Goal: Transaction & Acquisition: Purchase product/service

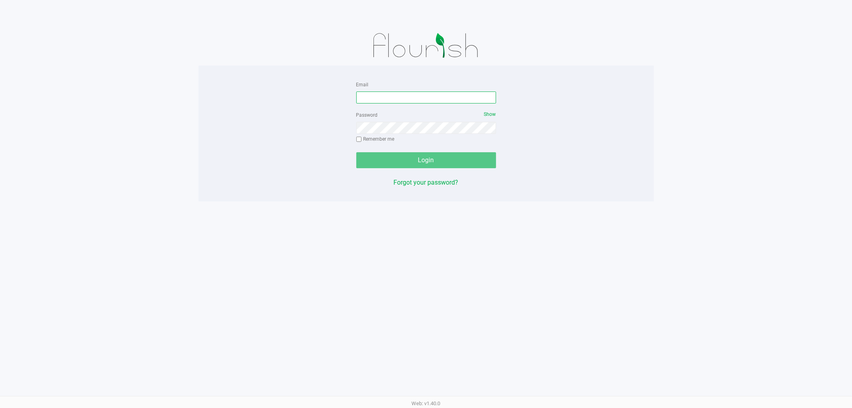
click at [454, 98] on input "Email" at bounding box center [426, 97] width 140 height 12
type input "MAANDERSON@LIVEPARALLEL.COM"
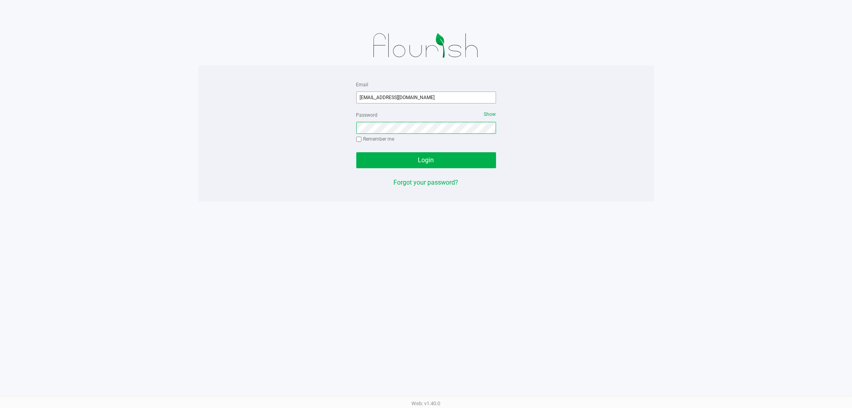
click at [356, 152] on button "Login" at bounding box center [426, 160] width 140 height 16
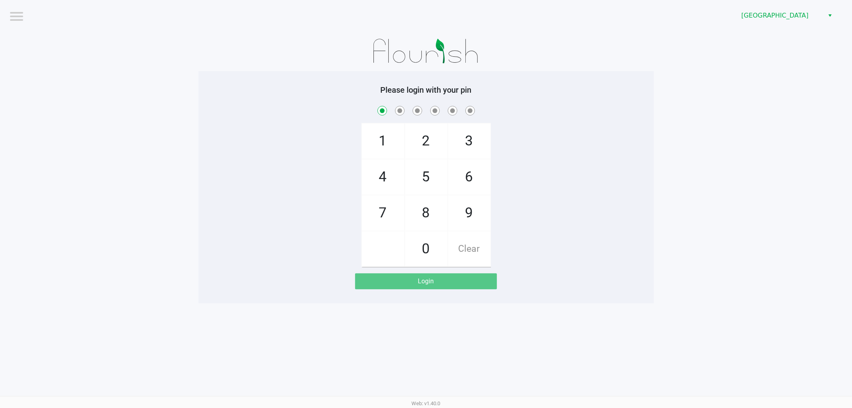
checkbox input "true"
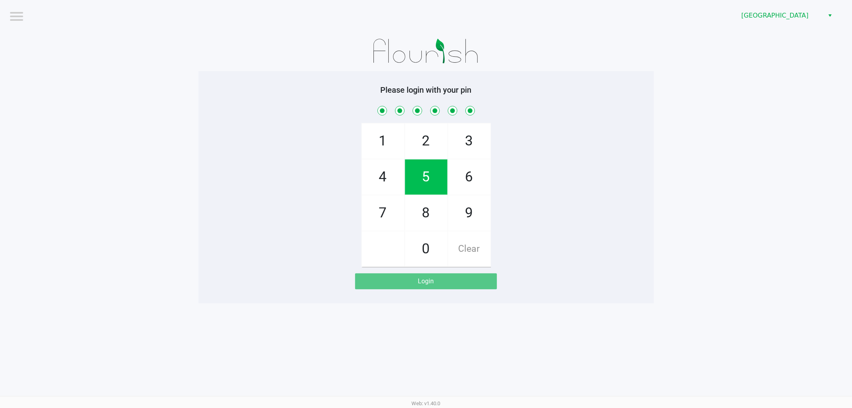
checkbox input "true"
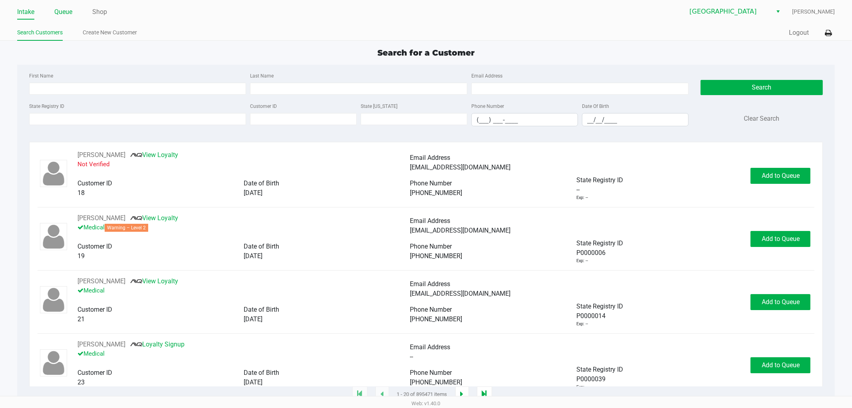
click at [55, 16] on link "Queue" at bounding box center [63, 11] width 18 height 11
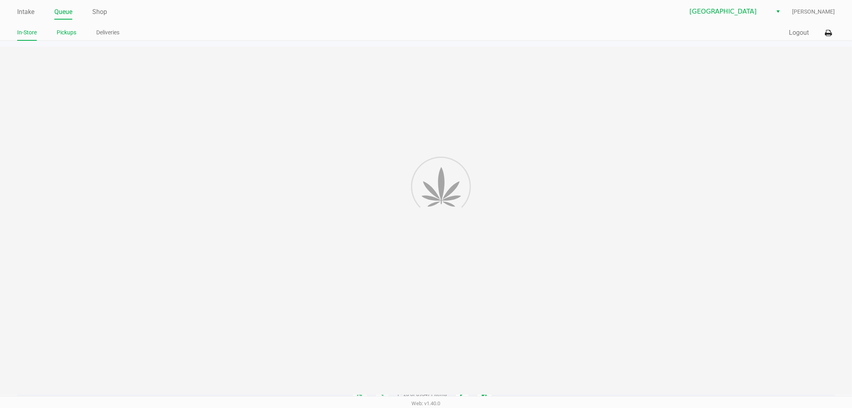
click at [66, 34] on link "Pickups" at bounding box center [67, 33] width 20 height 10
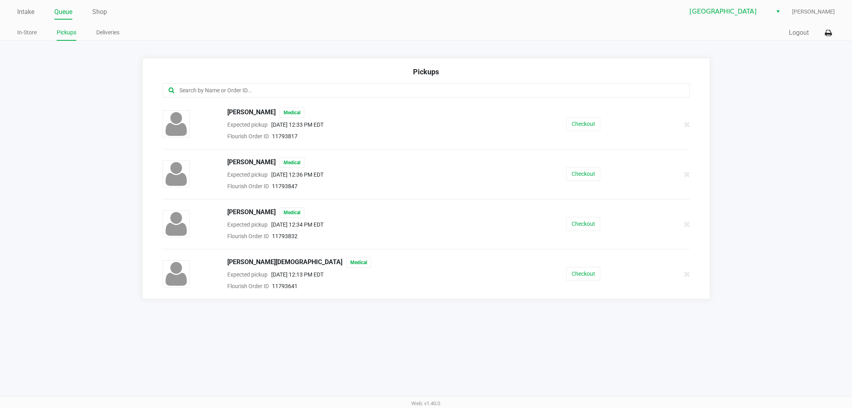
click at [601, 121] on div "Checkout" at bounding box center [583, 124] width 135 height 14
click at [593, 124] on button "Checkout" at bounding box center [583, 124] width 34 height 14
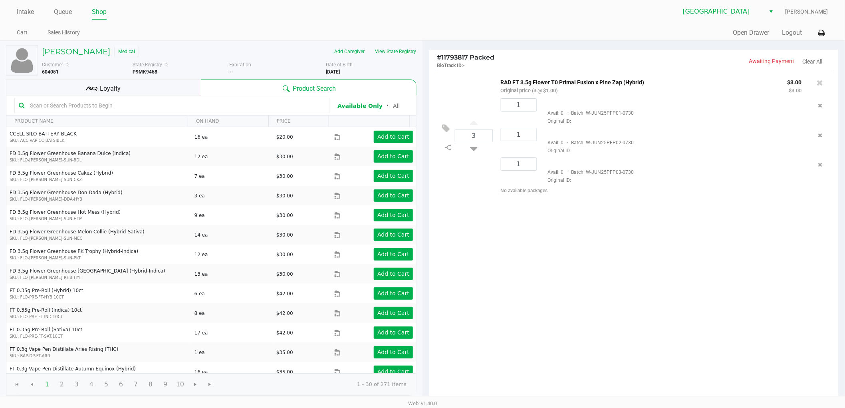
click at [828, 31] on div "Intake Queue Shop Lakeland WC Marissa Anderson Cart Sales History Quick Sale Op…" at bounding box center [422, 20] width 845 height 41
click at [824, 31] on icon at bounding box center [821, 33] width 7 height 6
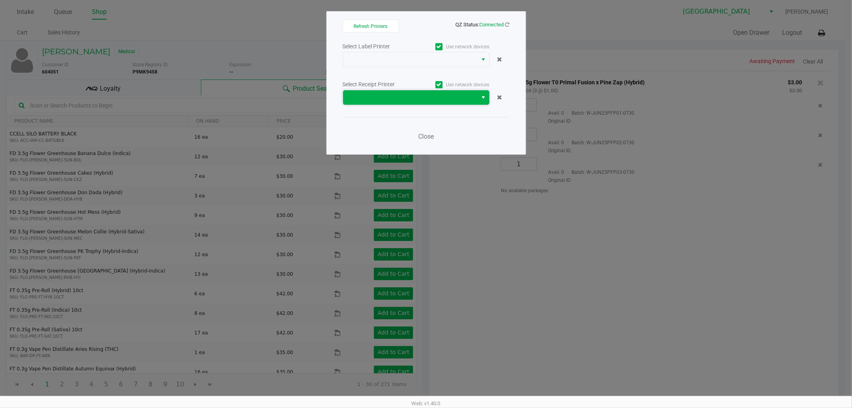
click at [431, 102] on span at bounding box center [410, 98] width 125 height 10
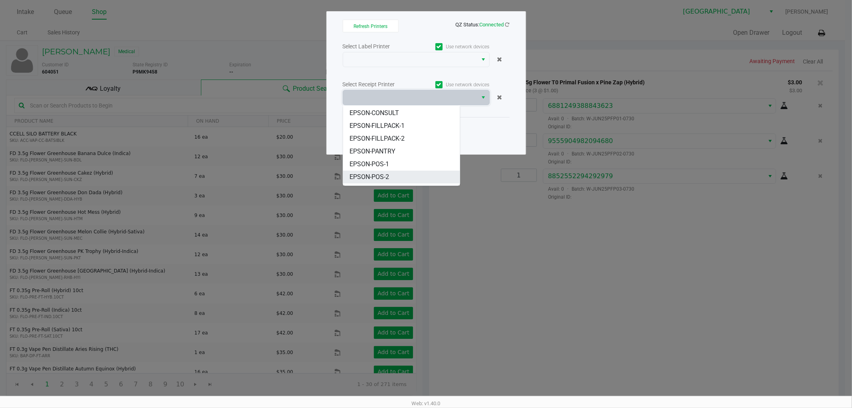
scroll to position [48, 0]
click at [390, 144] on li "EPSON-POS-1" at bounding box center [401, 140] width 117 height 13
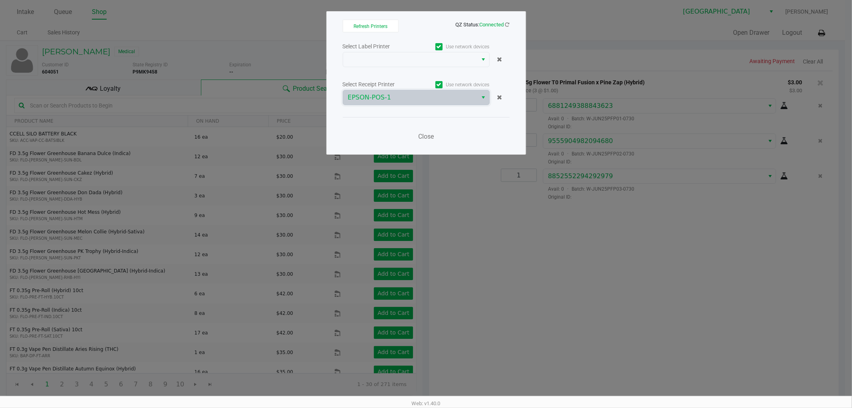
click at [398, 51] on div "Select Label Printer Use network devices" at bounding box center [426, 46] width 167 height 11
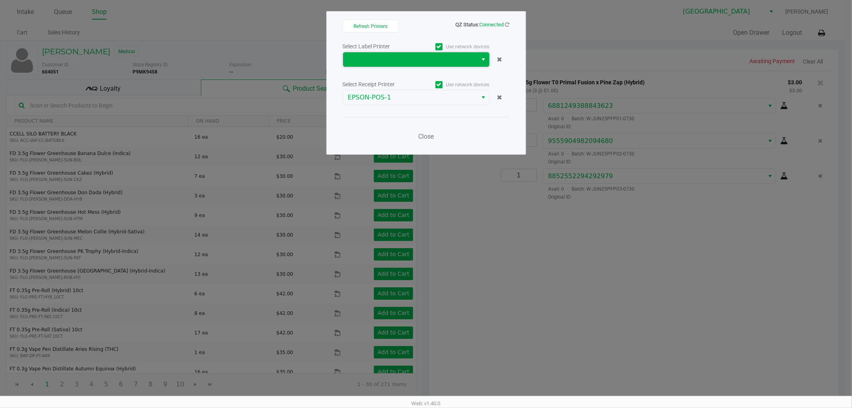
click at [397, 62] on span at bounding box center [410, 60] width 125 height 10
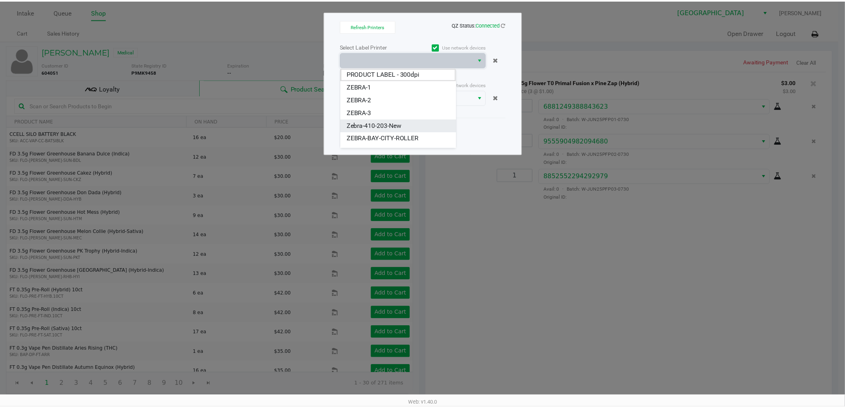
scroll to position [22, 0]
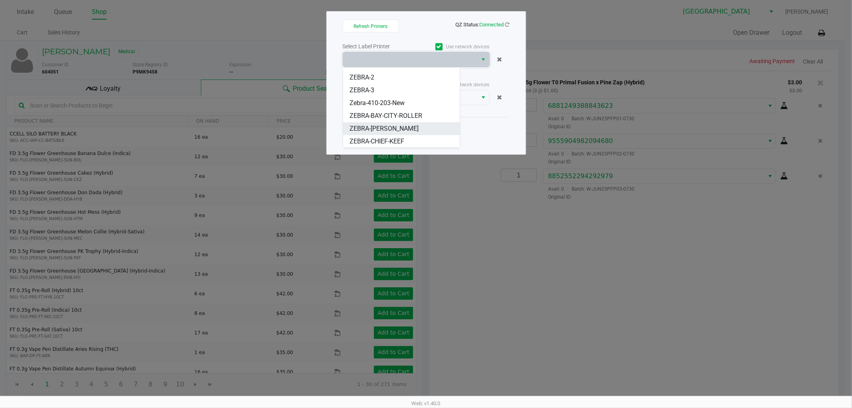
click at [390, 124] on li "ZEBRA-[PERSON_NAME]" at bounding box center [401, 128] width 117 height 13
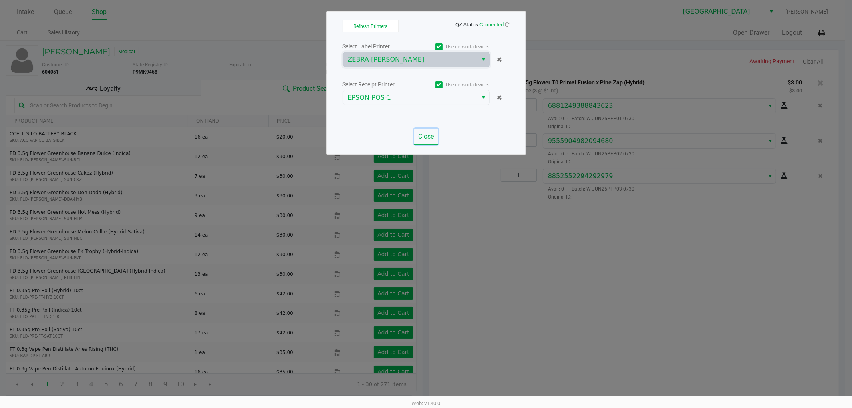
click at [430, 135] on span "Close" at bounding box center [426, 137] width 16 height 8
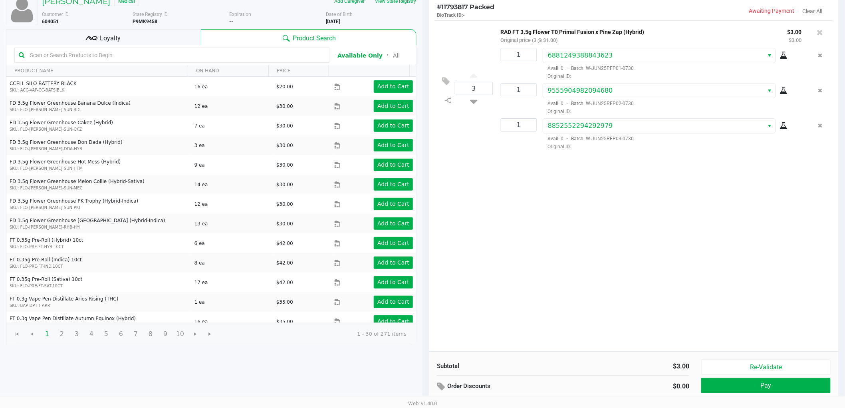
scroll to position [82, 0]
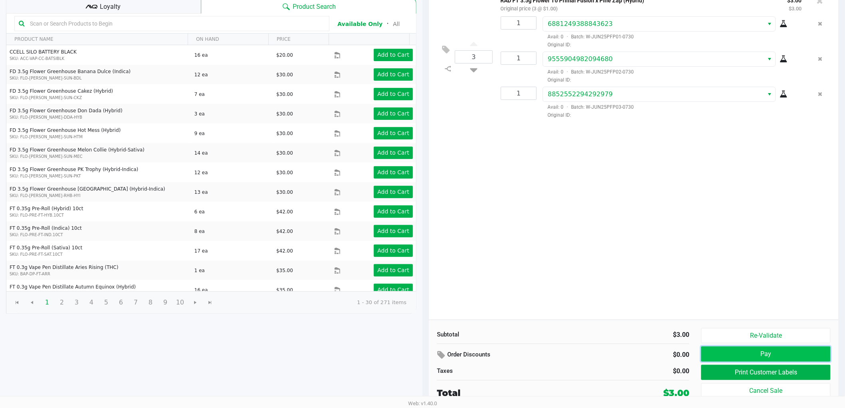
click at [712, 350] on button "Pay" at bounding box center [765, 353] width 129 height 15
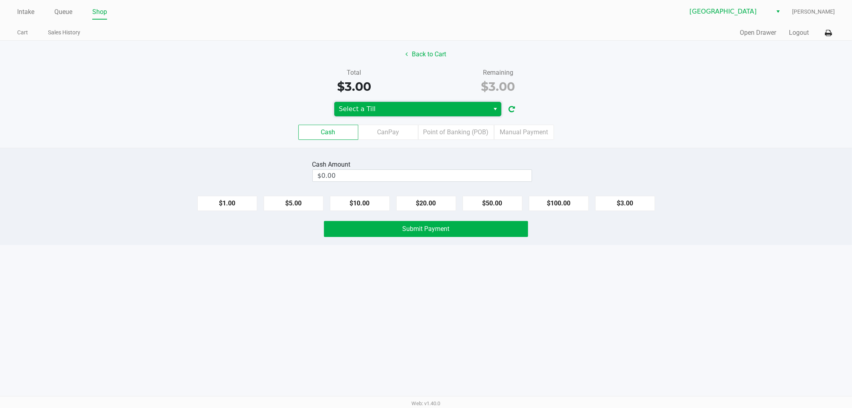
click at [378, 109] on span "Select a Till" at bounding box center [412, 109] width 146 height 10
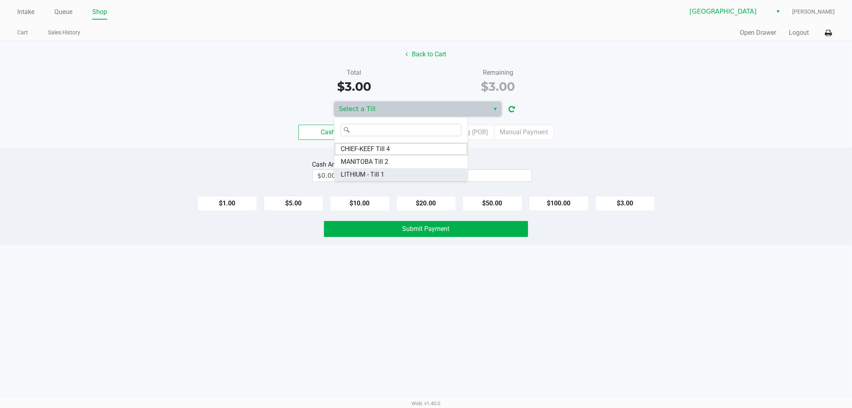
click at [376, 176] on span "LITHIUM - Till 1" at bounding box center [363, 175] width 44 height 10
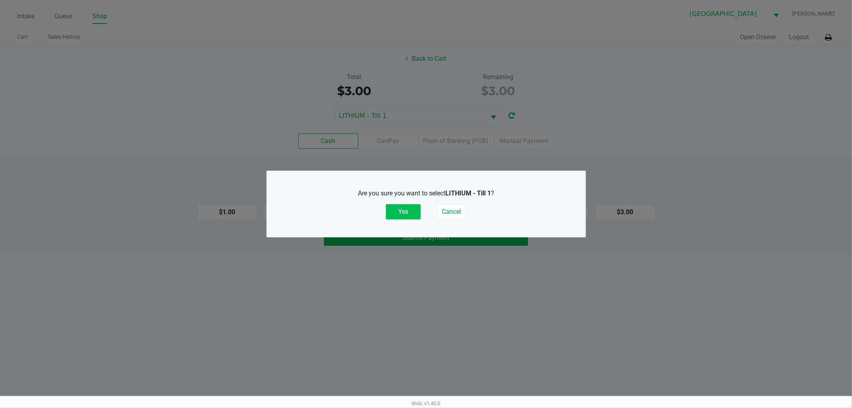
click at [413, 214] on button "Yes" at bounding box center [403, 211] width 35 height 15
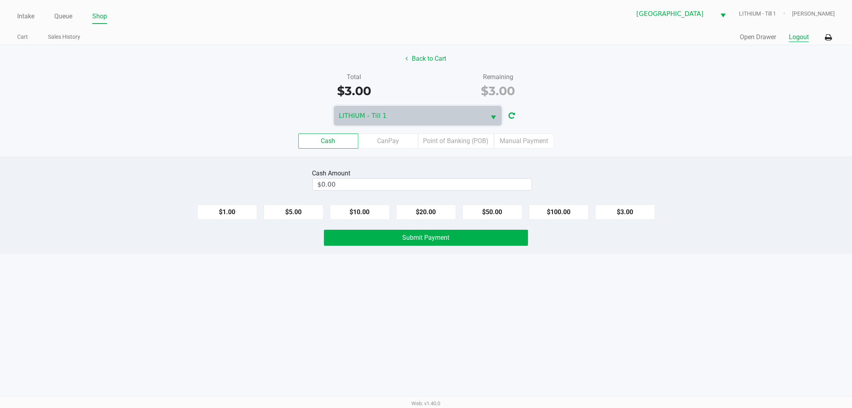
click at [791, 37] on button "Logout" at bounding box center [799, 37] width 20 height 10
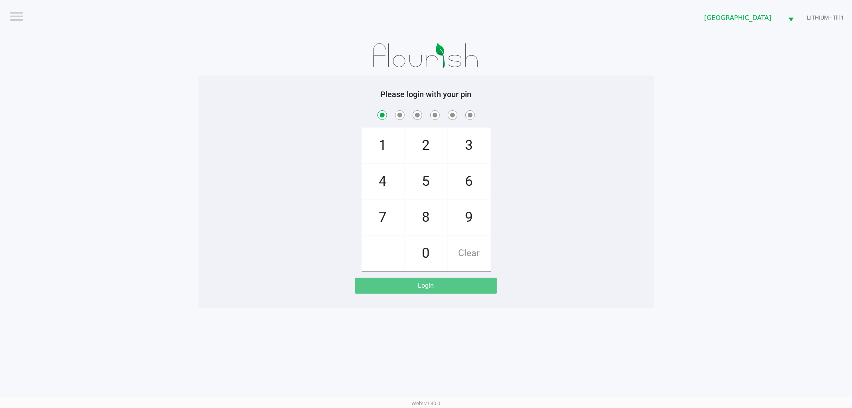
checkbox input "true"
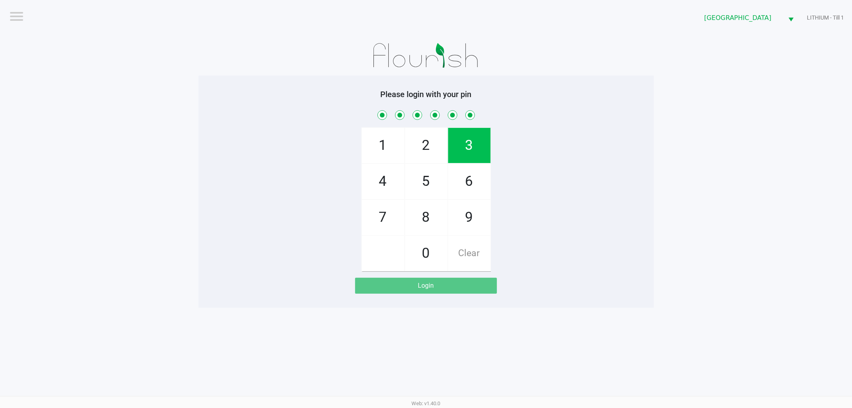
checkbox input "true"
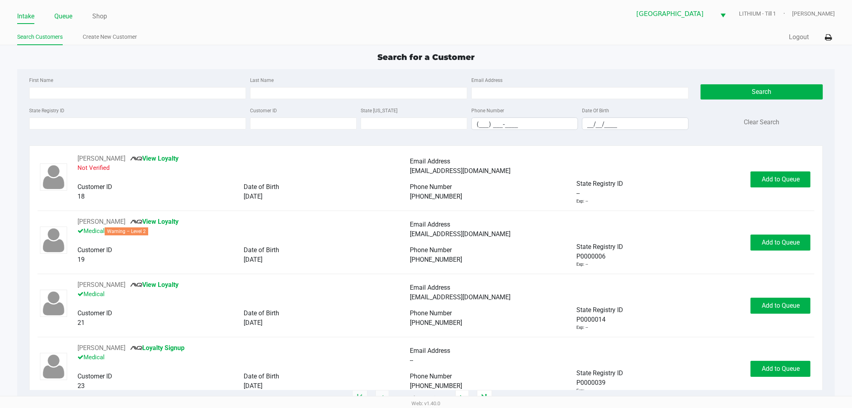
click at [57, 14] on link "Queue" at bounding box center [63, 16] width 18 height 11
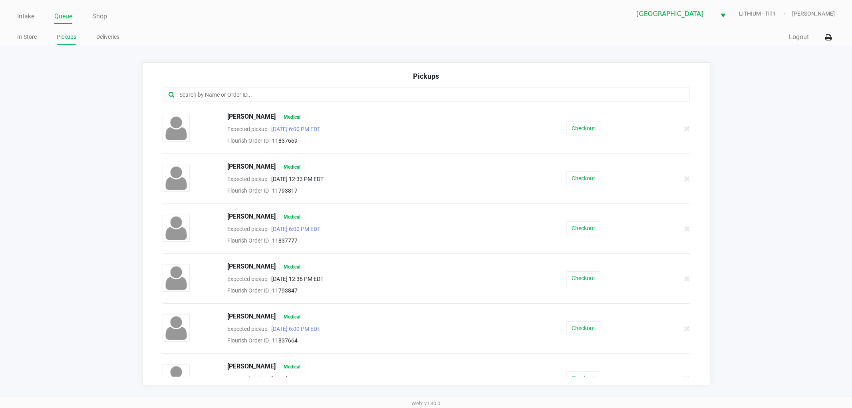
click at [277, 96] on input "text" at bounding box center [410, 94] width 463 height 9
click at [573, 128] on button "Checkout" at bounding box center [583, 128] width 34 height 14
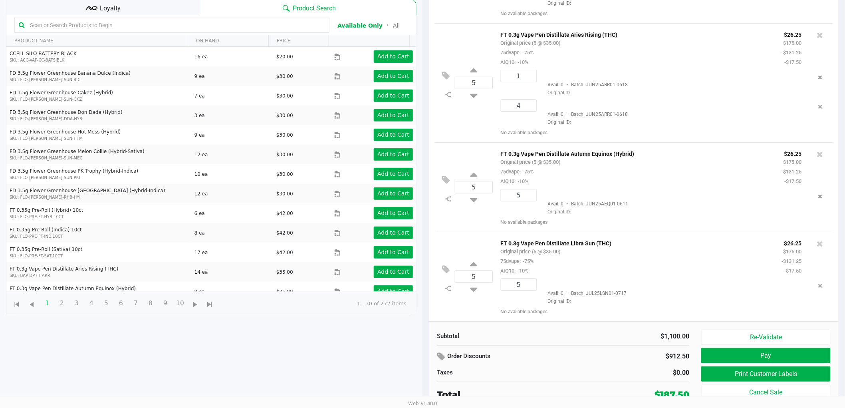
scroll to position [87, 0]
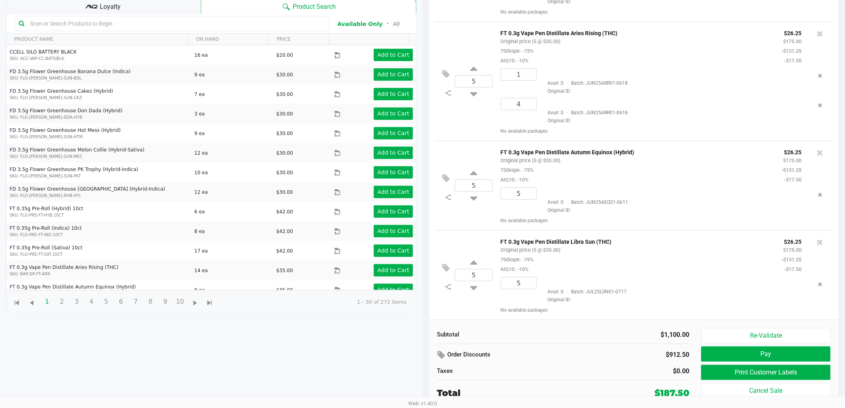
click at [721, 375] on button "Print Customer Labels" at bounding box center [765, 372] width 129 height 15
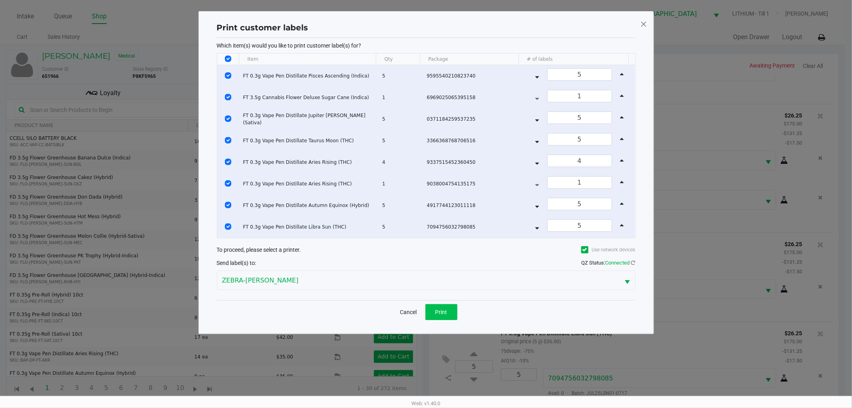
click at [448, 317] on button "Print" at bounding box center [441, 312] width 32 height 16
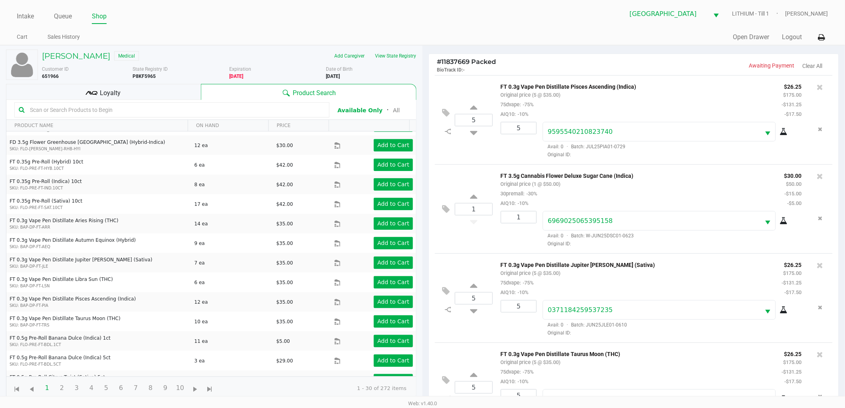
click at [605, 50] on div "# 11837669 Packed BioTrack ID: - Awaiting Payment Clear All 5 FT 0.3g Vape Pen …" at bounding box center [633, 270] width 422 height 448
click at [590, 50] on div "# 11837669 Packed BioTrack ID: - Awaiting Payment Clear All 5 FT 0.3g Vape Pen …" at bounding box center [633, 270] width 422 height 448
click at [583, 63] on h4 "# 11837669 Packed BioTrack ID: -" at bounding box center [535, 65] width 197 height 15
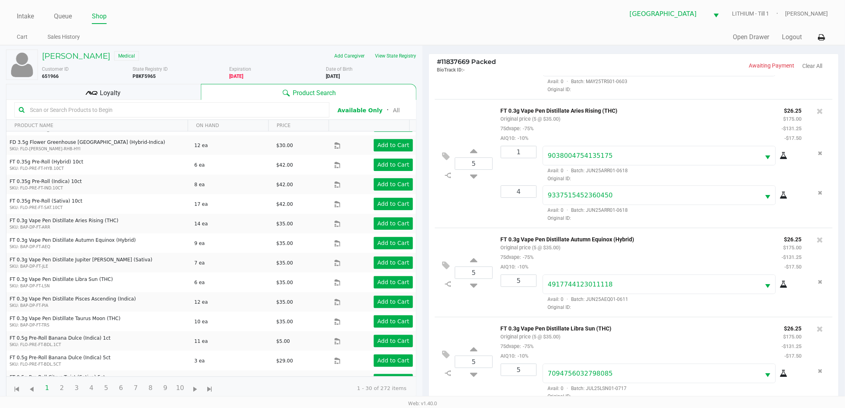
scroll to position [87, 0]
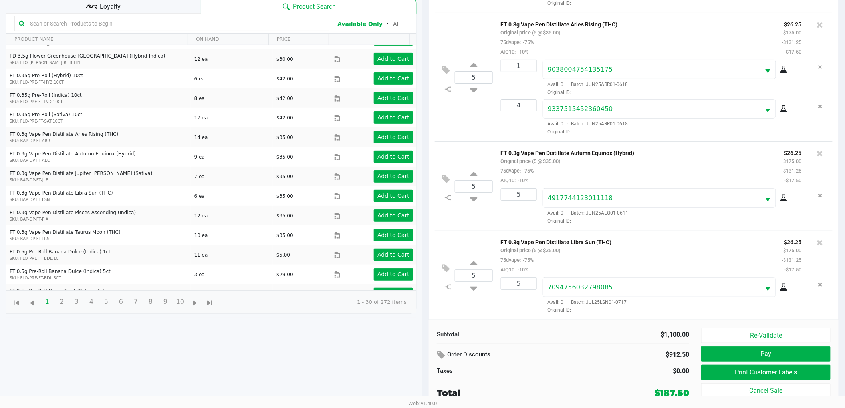
click at [737, 358] on button "Pay" at bounding box center [765, 353] width 129 height 15
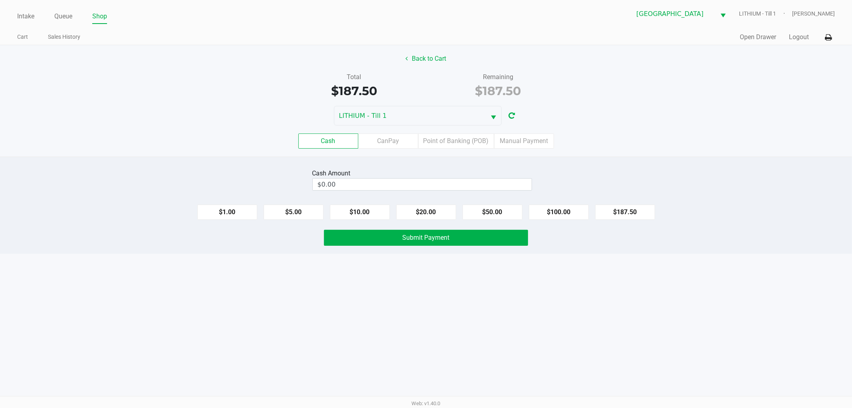
click at [553, 214] on button "$100.00" at bounding box center [559, 211] width 60 height 15
click at [550, 212] on button "$100.00" at bounding box center [559, 211] width 60 height 15
type input "$200.00"
click at [470, 238] on button "Submit Payment" at bounding box center [426, 238] width 204 height 16
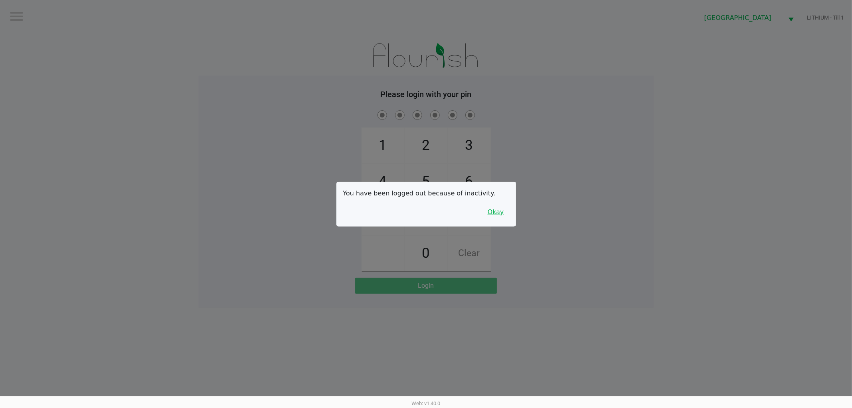
click at [497, 209] on button "Okay" at bounding box center [495, 211] width 27 height 15
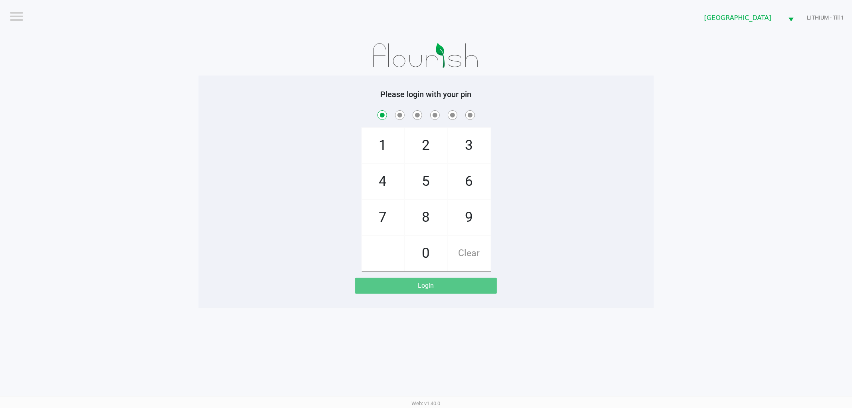
checkbox input "true"
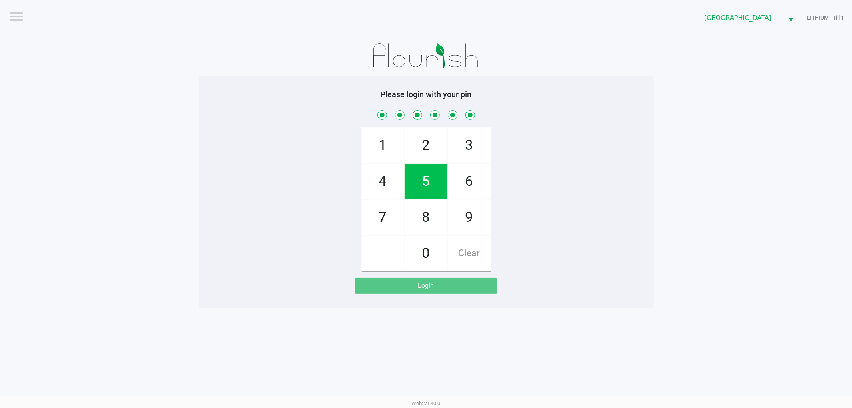
checkbox input "true"
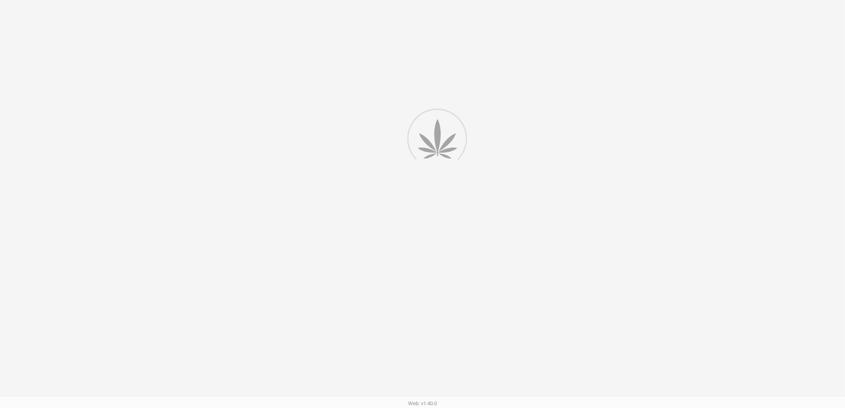
click at [589, 333] on div at bounding box center [422, 207] width 845 height 414
click at [75, 15] on div at bounding box center [422, 207] width 845 height 414
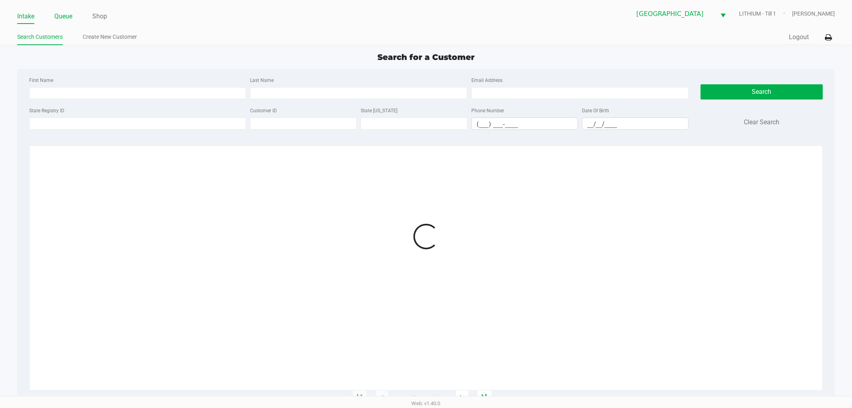
click at [61, 18] on link "Queue" at bounding box center [63, 16] width 18 height 11
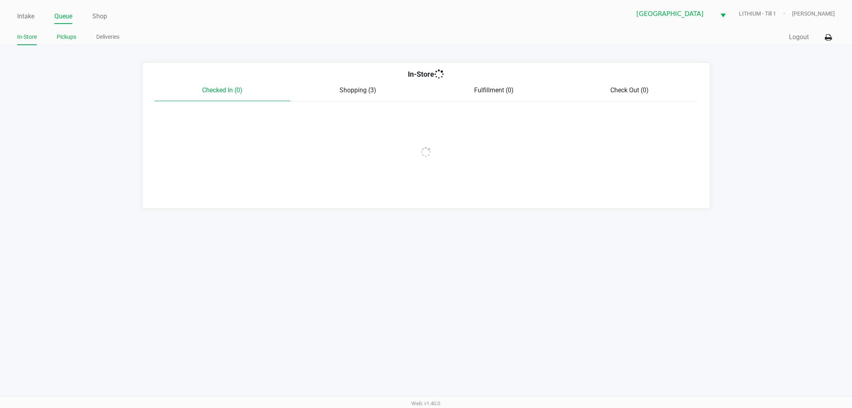
click at [66, 39] on link "Pickups" at bounding box center [67, 37] width 20 height 10
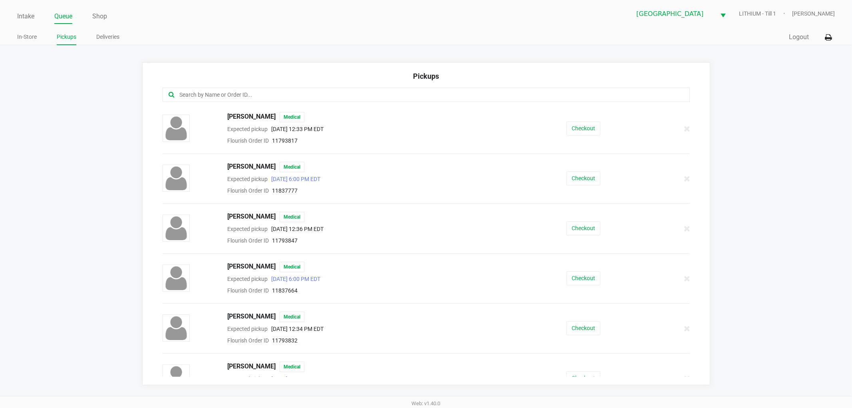
click at [253, 97] on input "text" at bounding box center [410, 94] width 463 height 9
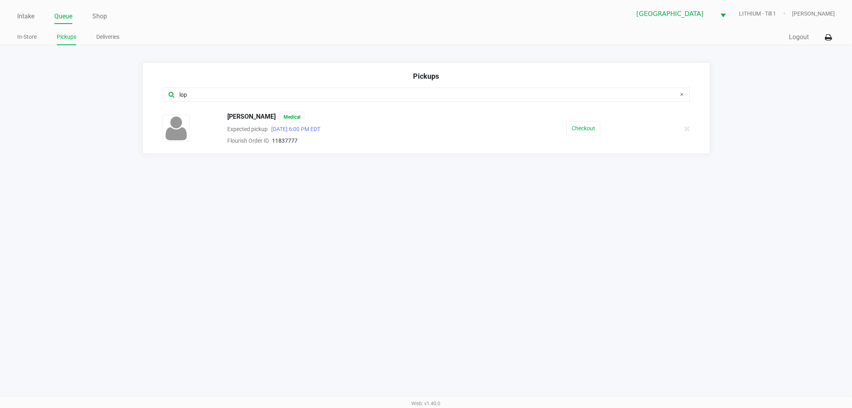
type input "lop"
click at [583, 135] on button "Checkout" at bounding box center [583, 128] width 34 height 14
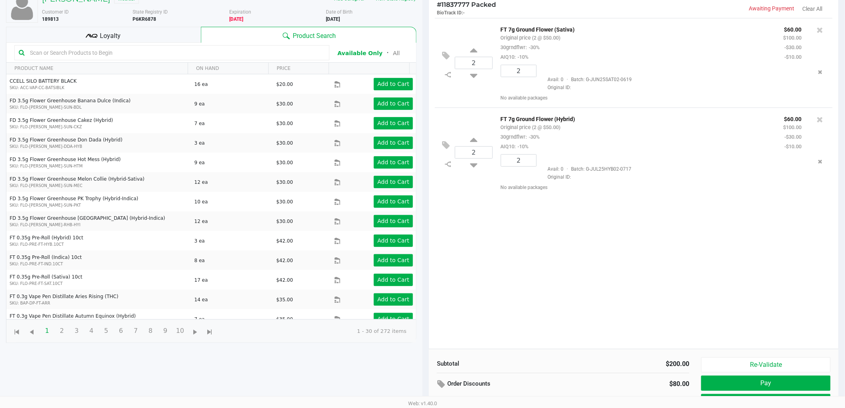
scroll to position [87, 0]
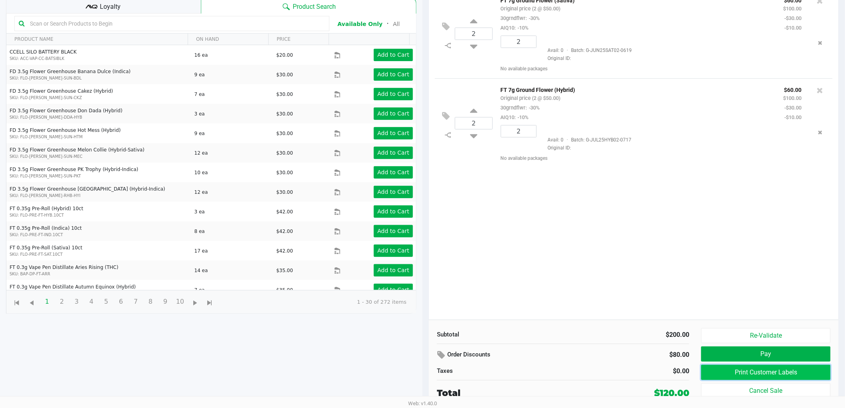
click at [717, 373] on button "Print Customer Labels" at bounding box center [765, 372] width 129 height 15
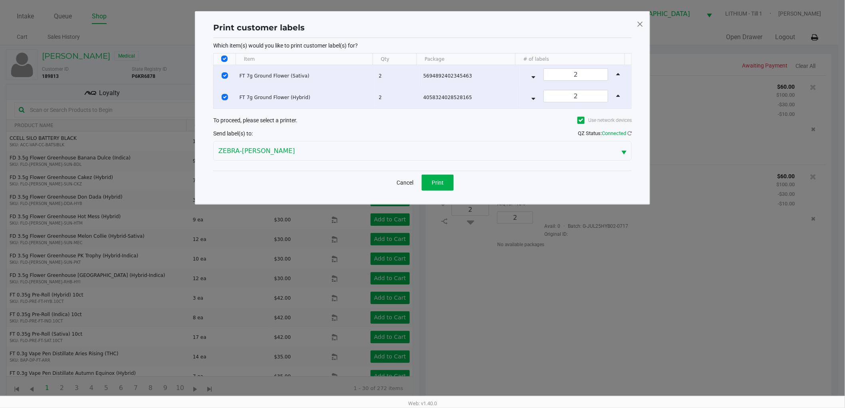
scroll to position [0, 0]
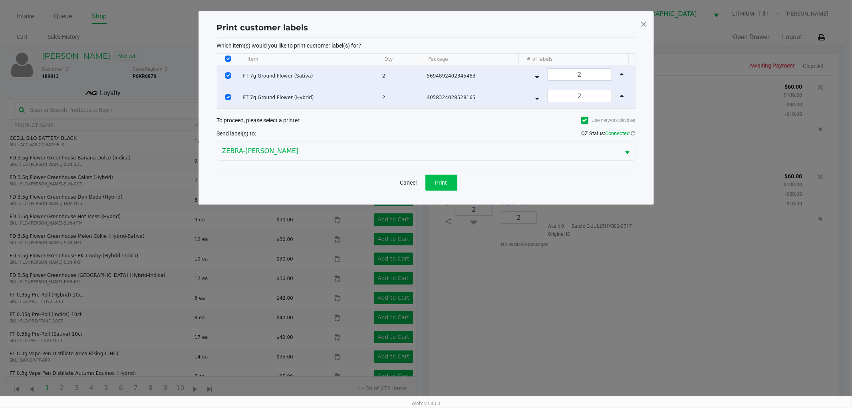
click at [453, 188] on button "Print" at bounding box center [441, 182] width 32 height 16
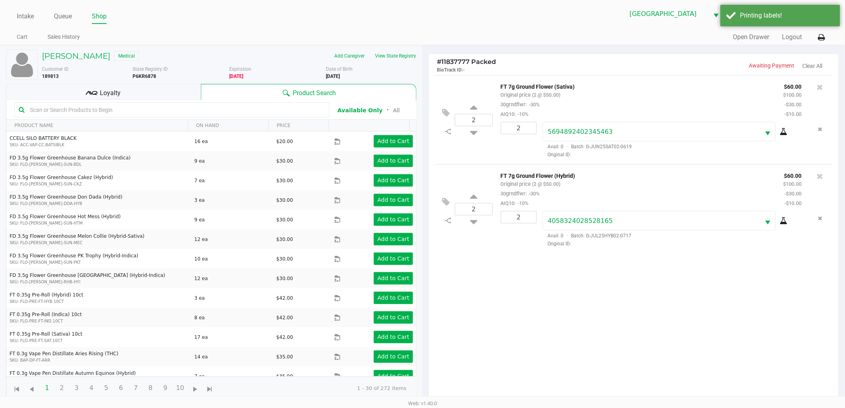
scroll to position [87, 0]
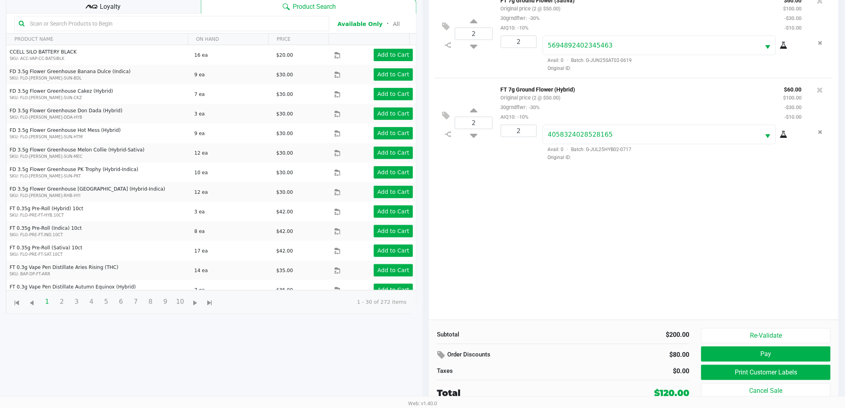
click at [564, 246] on div "2 FT 7g Ground Flower (Sativa) Original price (2 @ $50.00) 30grndflwr: -30% AIQ…" at bounding box center [634, 154] width 410 height 331
click at [719, 357] on button "Pay" at bounding box center [765, 353] width 129 height 15
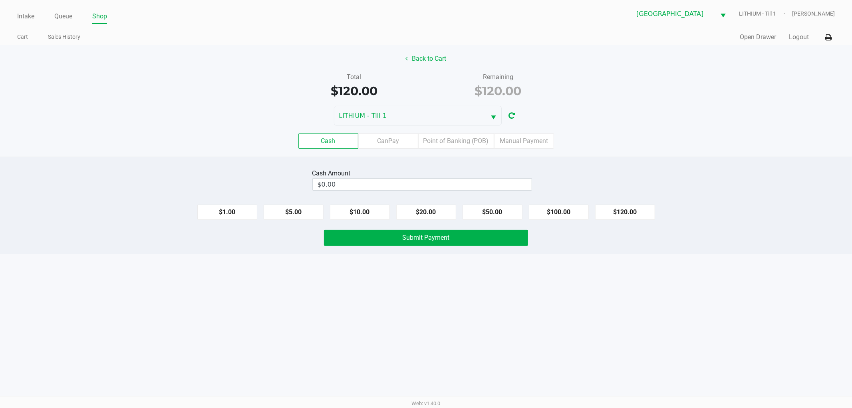
click at [393, 146] on label "CanPay" at bounding box center [388, 140] width 60 height 15
click at [0, 0] on 2 "CanPay" at bounding box center [0, 0] width 0 height 0
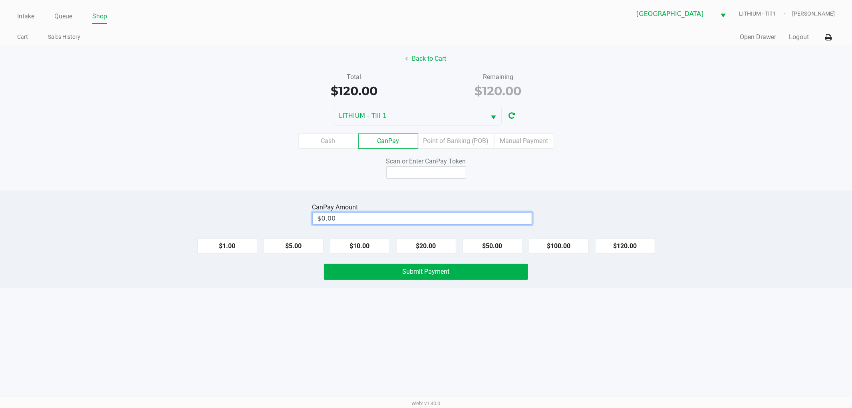
click at [371, 216] on input "$0.00" at bounding box center [422, 218] width 219 height 12
click at [629, 250] on button "$120.00" at bounding box center [625, 245] width 60 height 15
type input "$120.00"
click at [422, 173] on input at bounding box center [426, 172] width 80 height 12
type input "X2609306X"
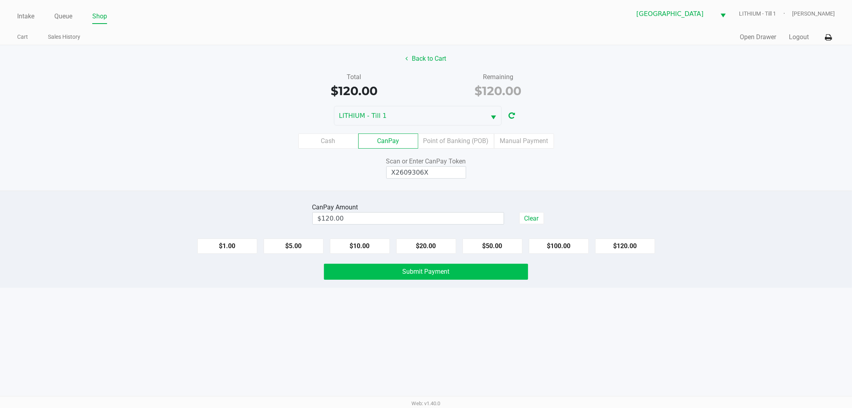
click at [409, 278] on button "Submit Payment" at bounding box center [426, 272] width 204 height 16
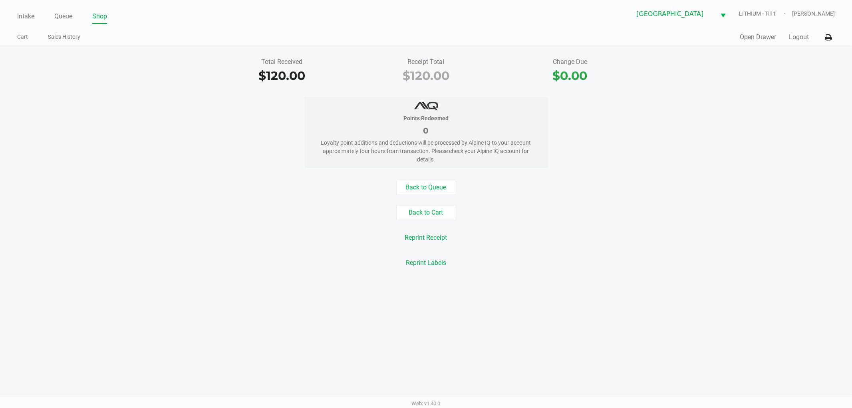
click at [315, 325] on div "Intake Queue Shop Lakeland WC LITHIUM - Till 1 Marissa Anderson Cart Sales Hist…" at bounding box center [426, 204] width 852 height 408
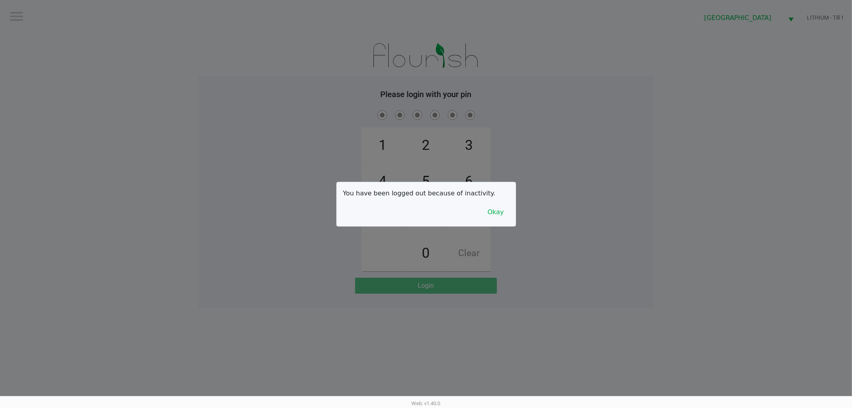
click at [504, 212] on button "Okay" at bounding box center [495, 211] width 27 height 15
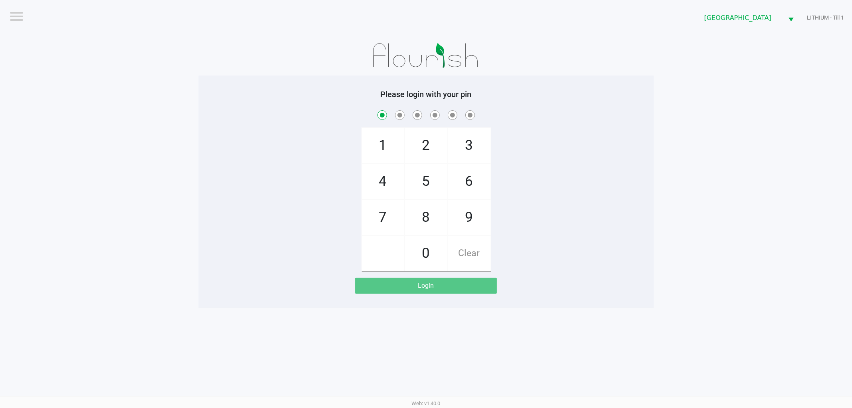
checkbox input "true"
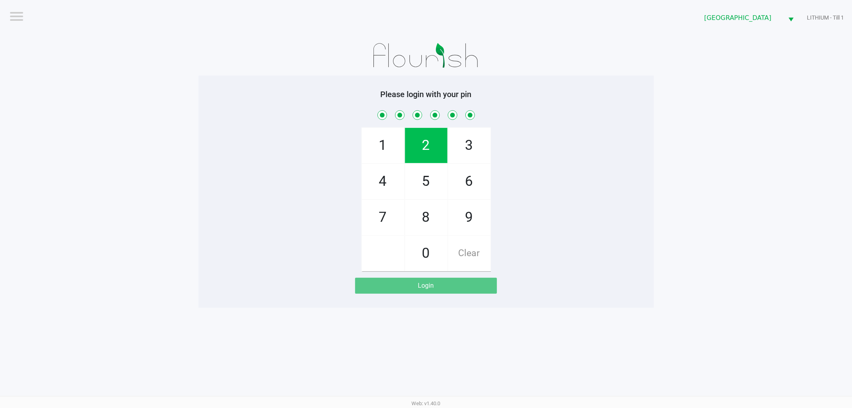
checkbox input "true"
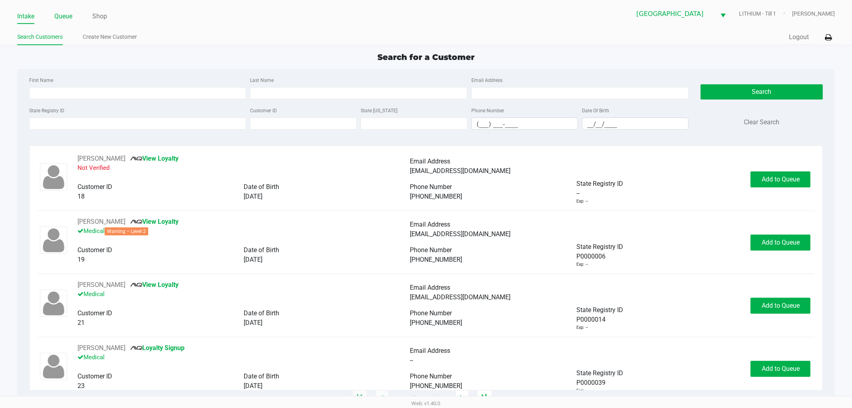
click at [67, 14] on link "Queue" at bounding box center [63, 16] width 18 height 11
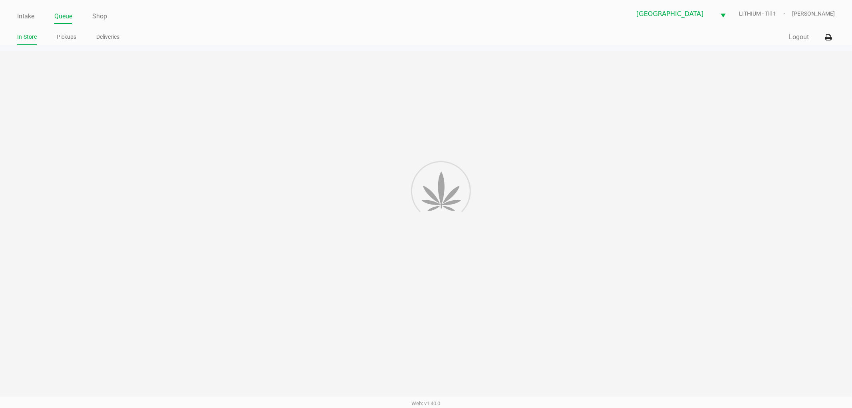
click at [60, 38] on link "Pickups" at bounding box center [67, 37] width 20 height 10
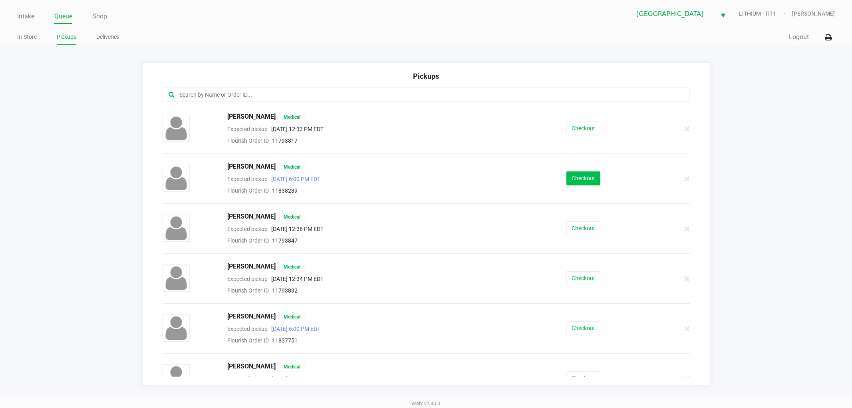
click at [578, 179] on button "Checkout" at bounding box center [583, 178] width 34 height 14
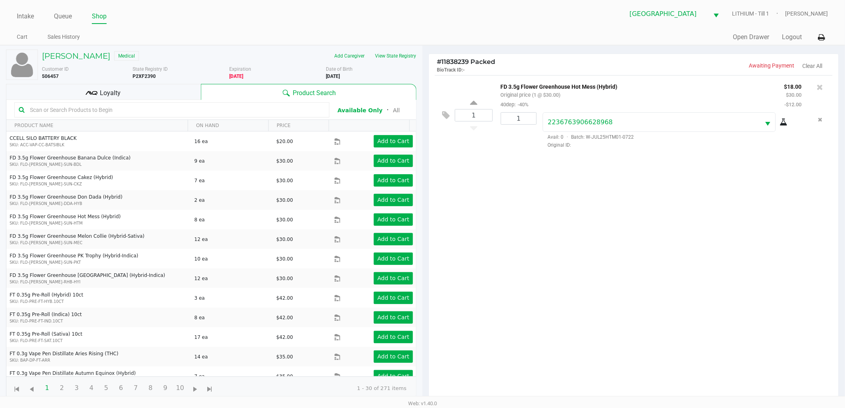
scroll to position [87, 0]
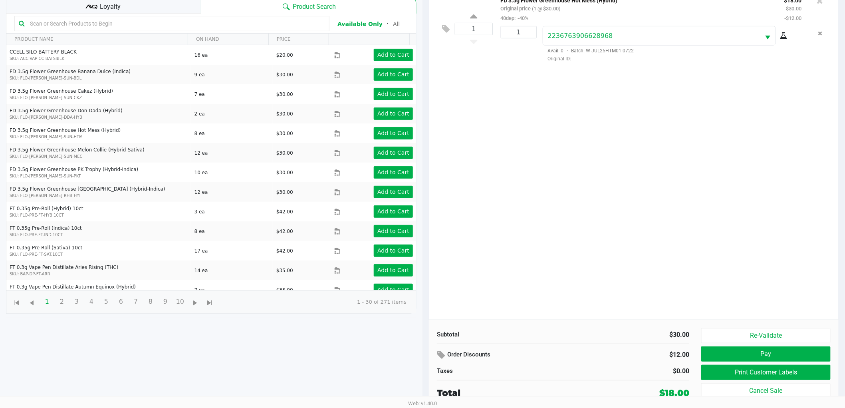
click at [753, 348] on button "Pay" at bounding box center [765, 353] width 129 height 15
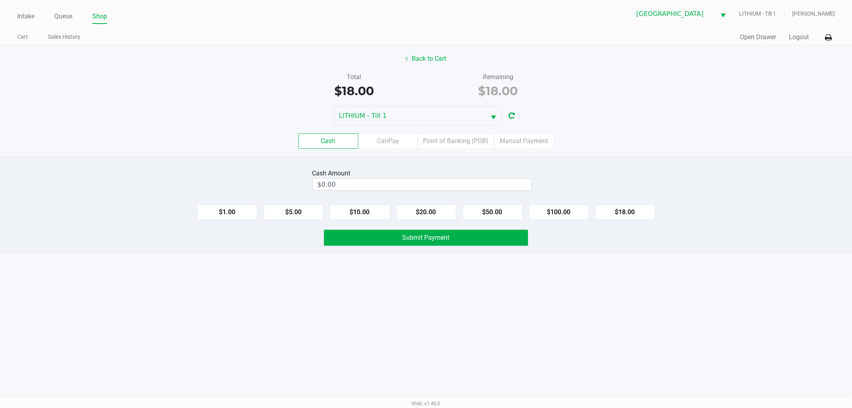
click at [436, 208] on button "$20.00" at bounding box center [426, 211] width 60 height 15
type input "$20.00"
click at [430, 236] on span "Submit Payment" at bounding box center [425, 238] width 47 height 8
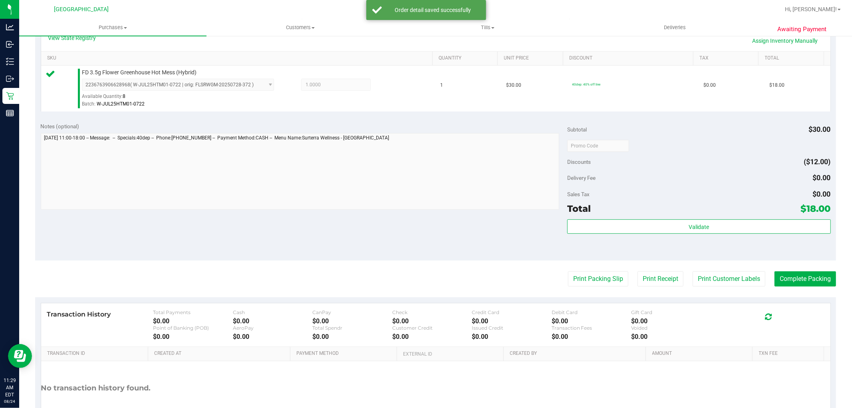
scroll to position [193, 0]
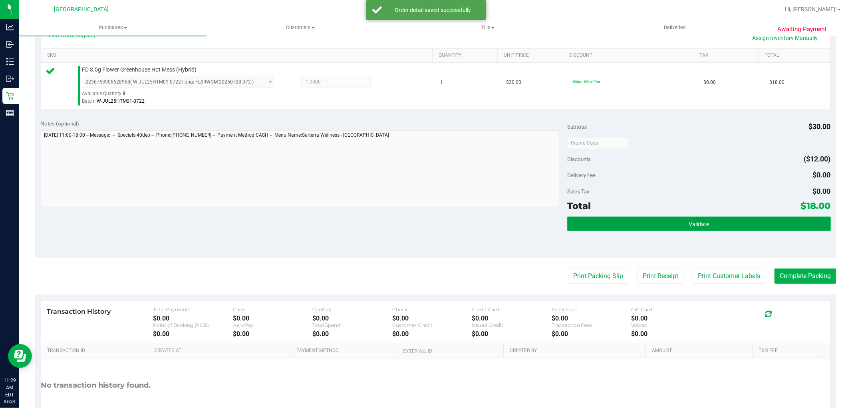
click at [721, 226] on button "Validate" at bounding box center [698, 223] width 263 height 14
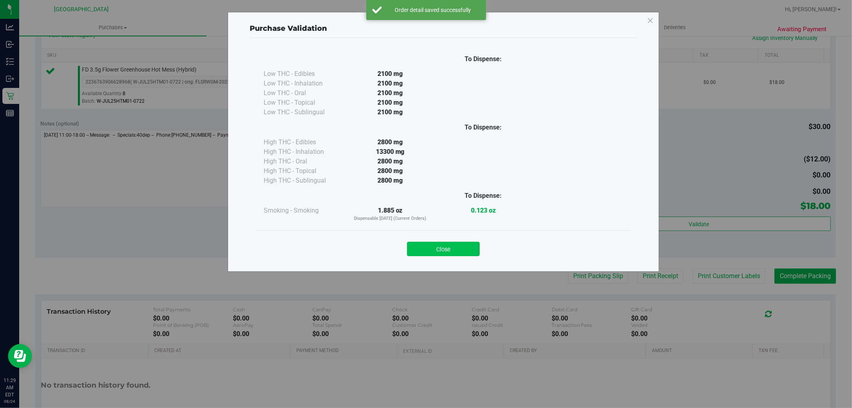
click at [437, 242] on button "Close" at bounding box center [443, 249] width 73 height 14
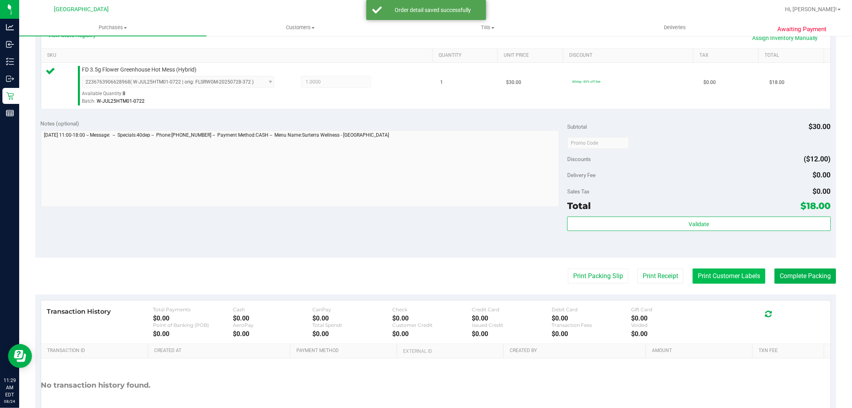
click at [709, 282] on button "Print Customer Labels" at bounding box center [728, 275] width 73 height 15
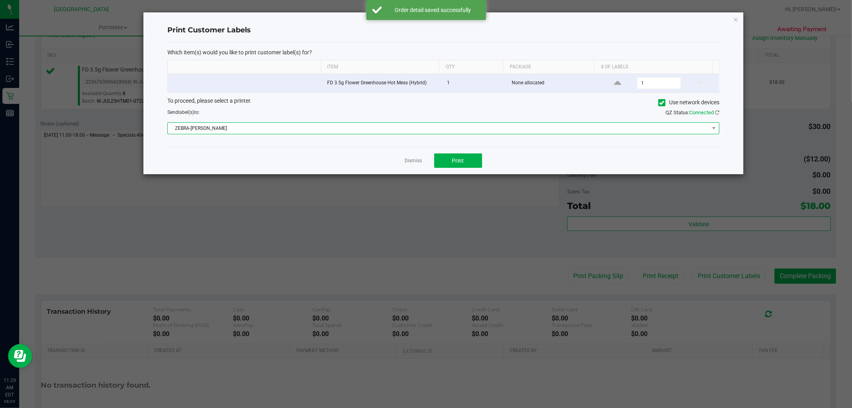
click at [390, 133] on span "ZEBRA-[PERSON_NAME]" at bounding box center [438, 128] width 541 height 11
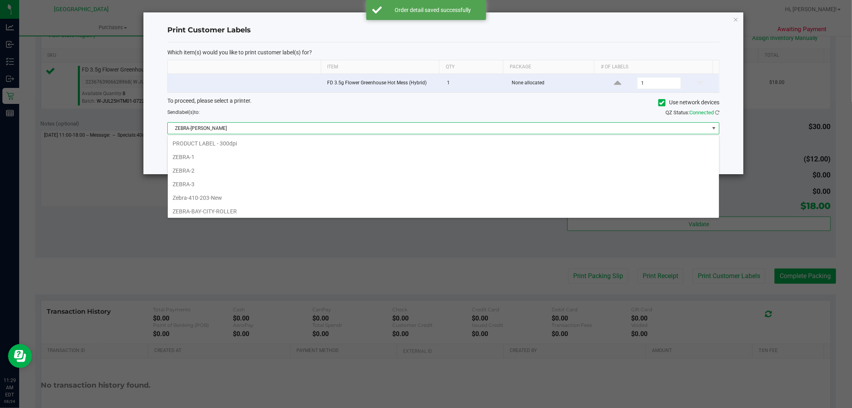
scroll to position [12, 552]
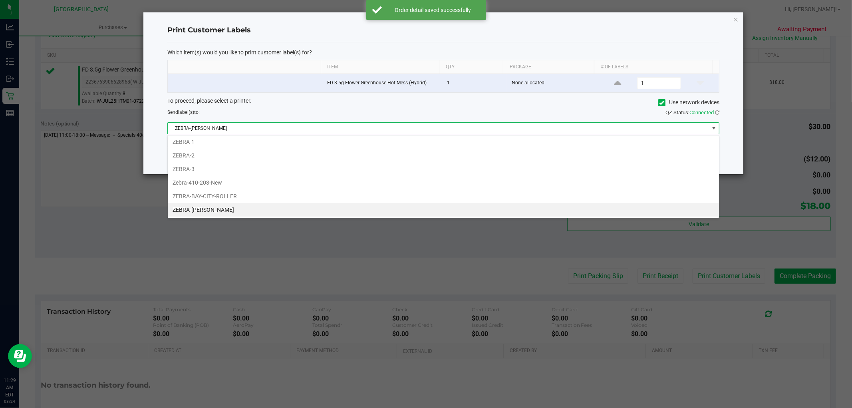
click at [366, 257] on ngb-modal-window "Print Customer Labels Which item(s) would you like to print customer label(s) f…" at bounding box center [429, 204] width 858 height 408
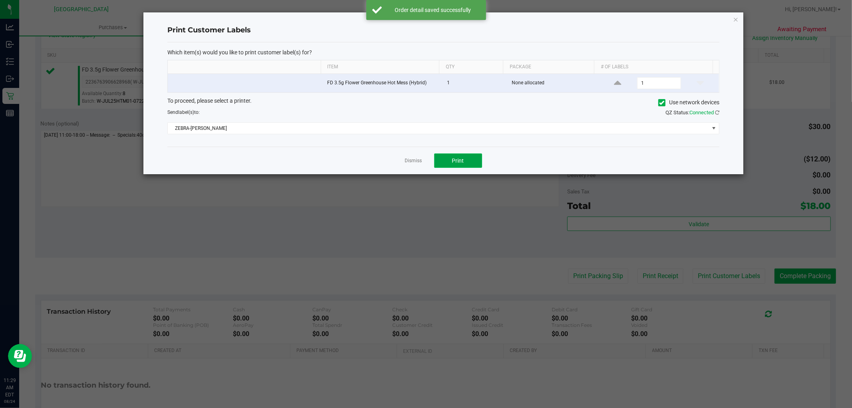
click at [458, 160] on span "Print" at bounding box center [458, 160] width 12 height 6
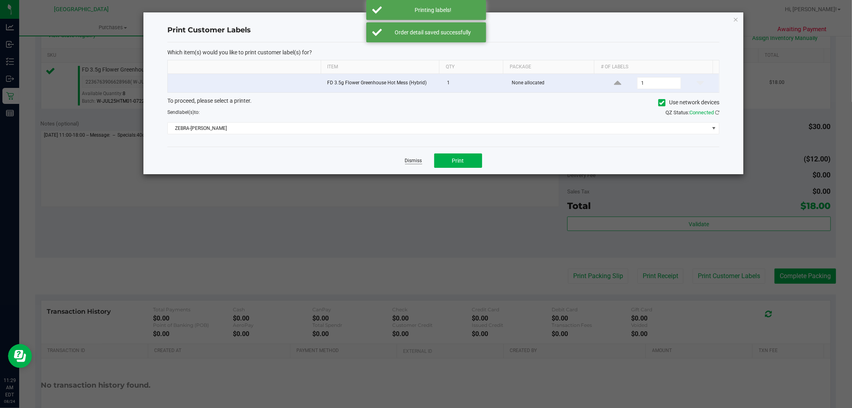
click at [413, 162] on link "Dismiss" at bounding box center [413, 160] width 17 height 7
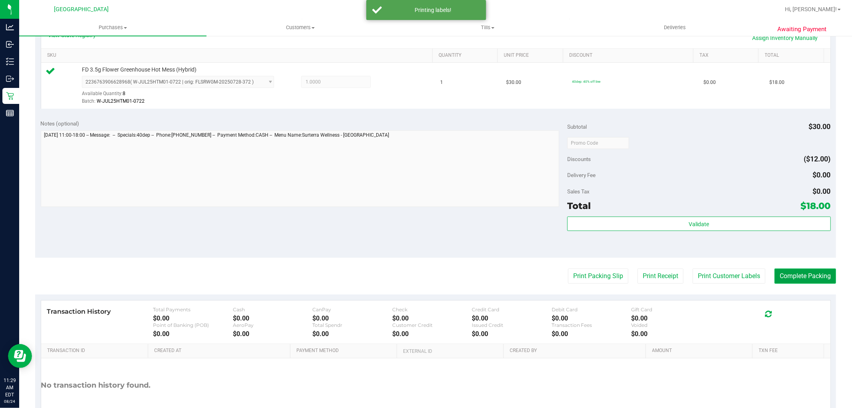
click at [797, 275] on button "Complete Packing" at bounding box center [804, 275] width 61 height 15
